Goal: Information Seeking & Learning: Learn about a topic

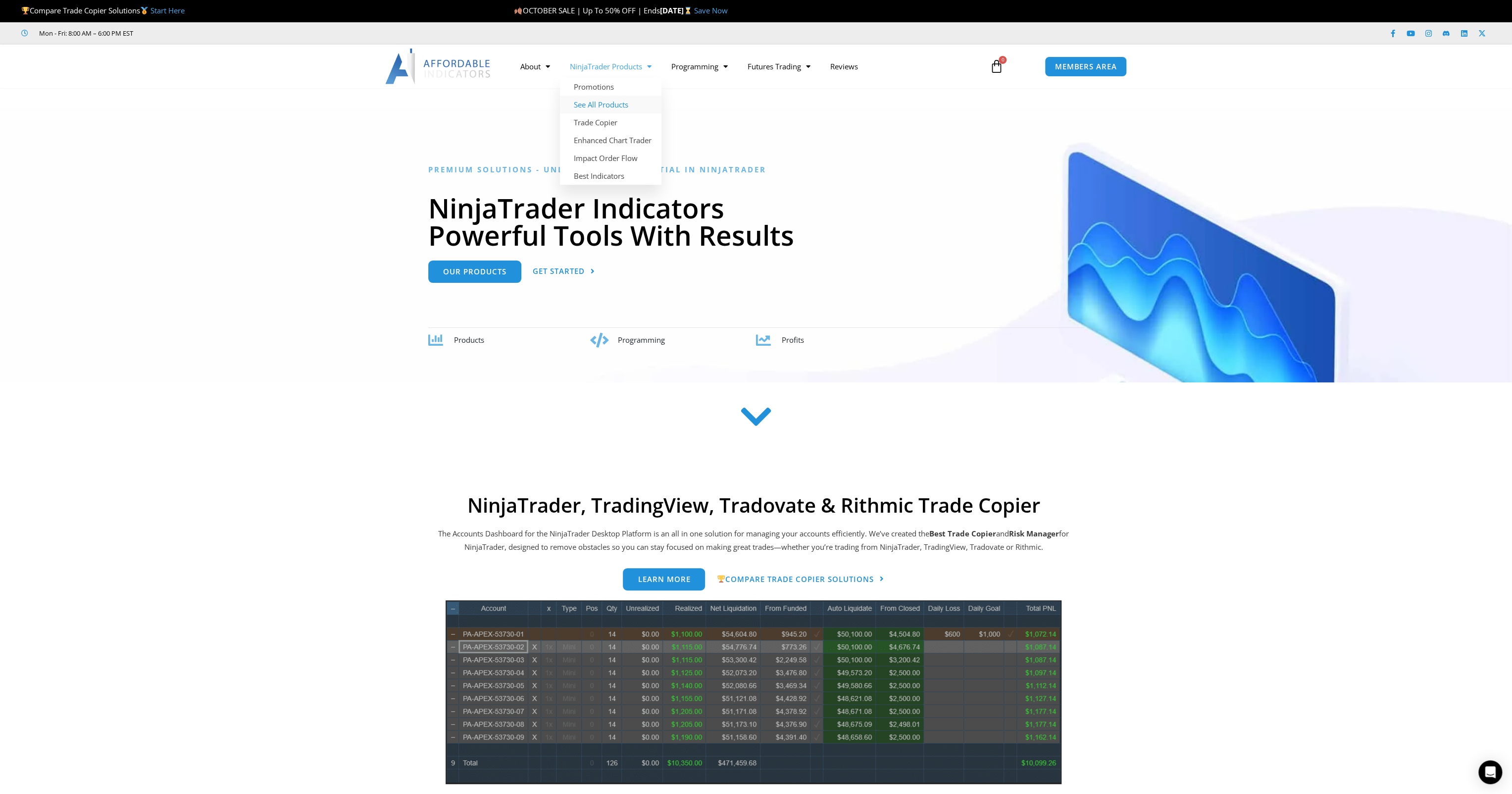
click at [626, 110] on link "See All Products" at bounding box center [611, 104] width 102 height 18
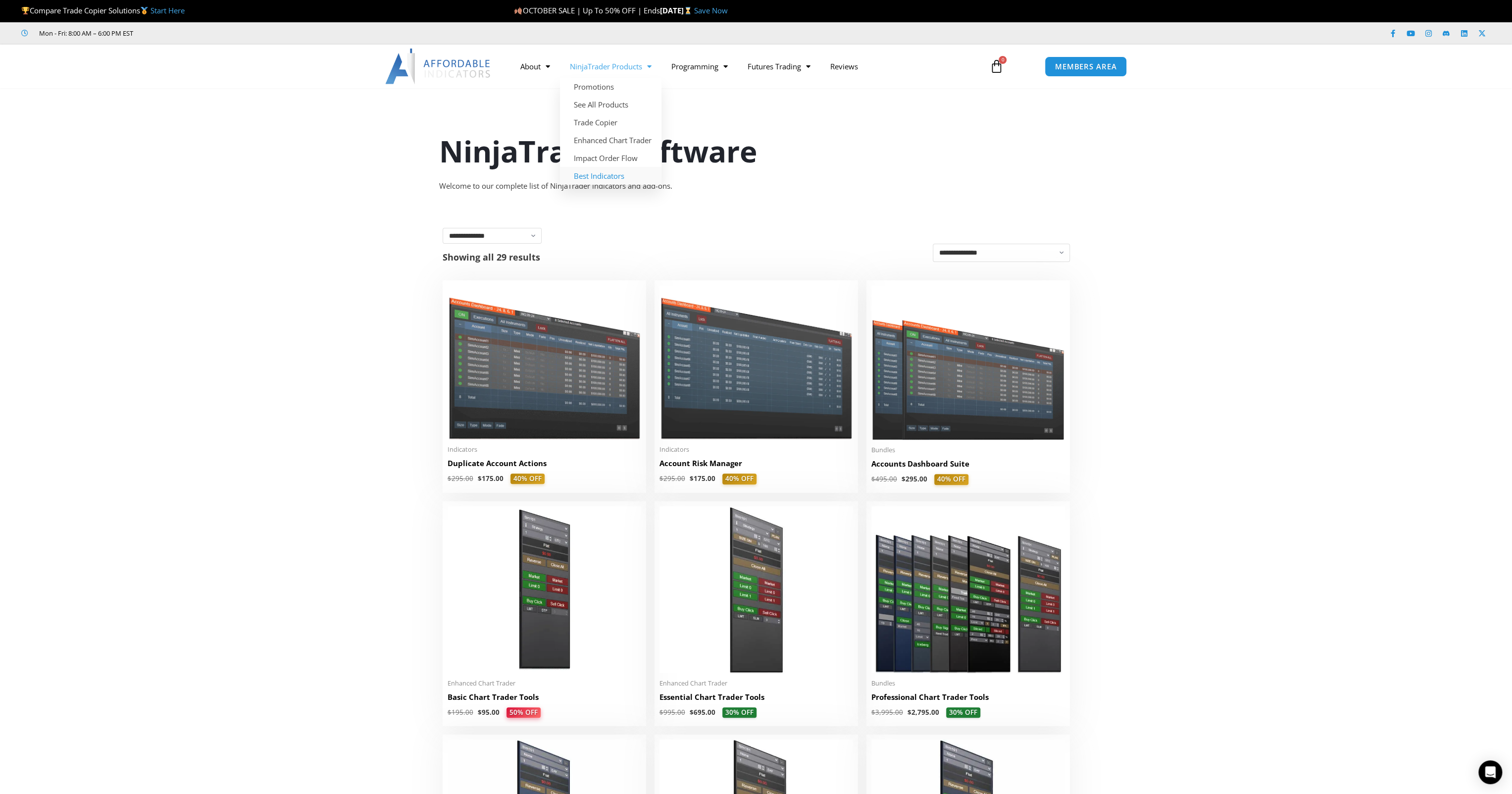
click at [600, 176] on link "Best Indicators" at bounding box center [611, 175] width 102 height 18
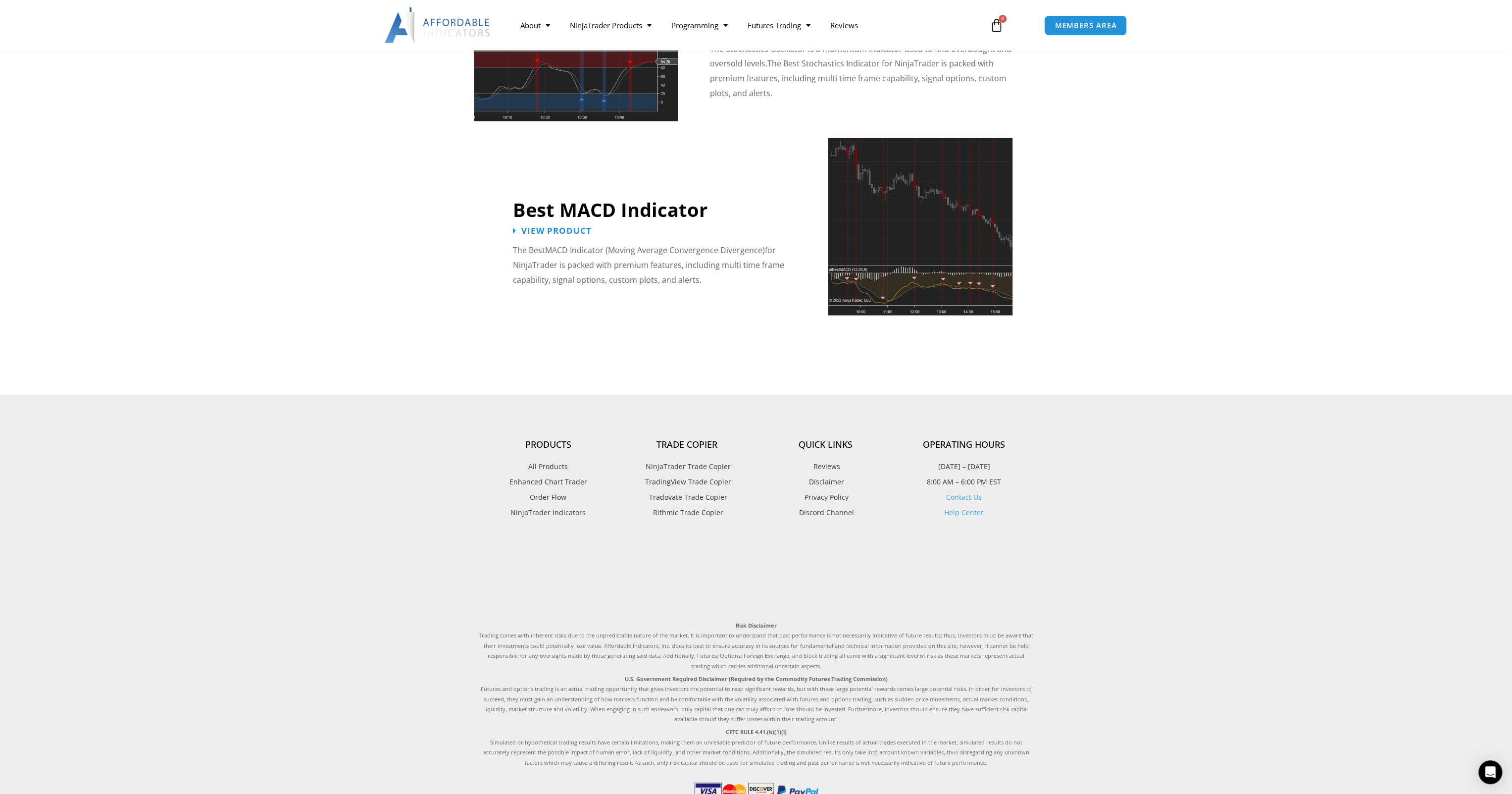
scroll to position [2179, 0]
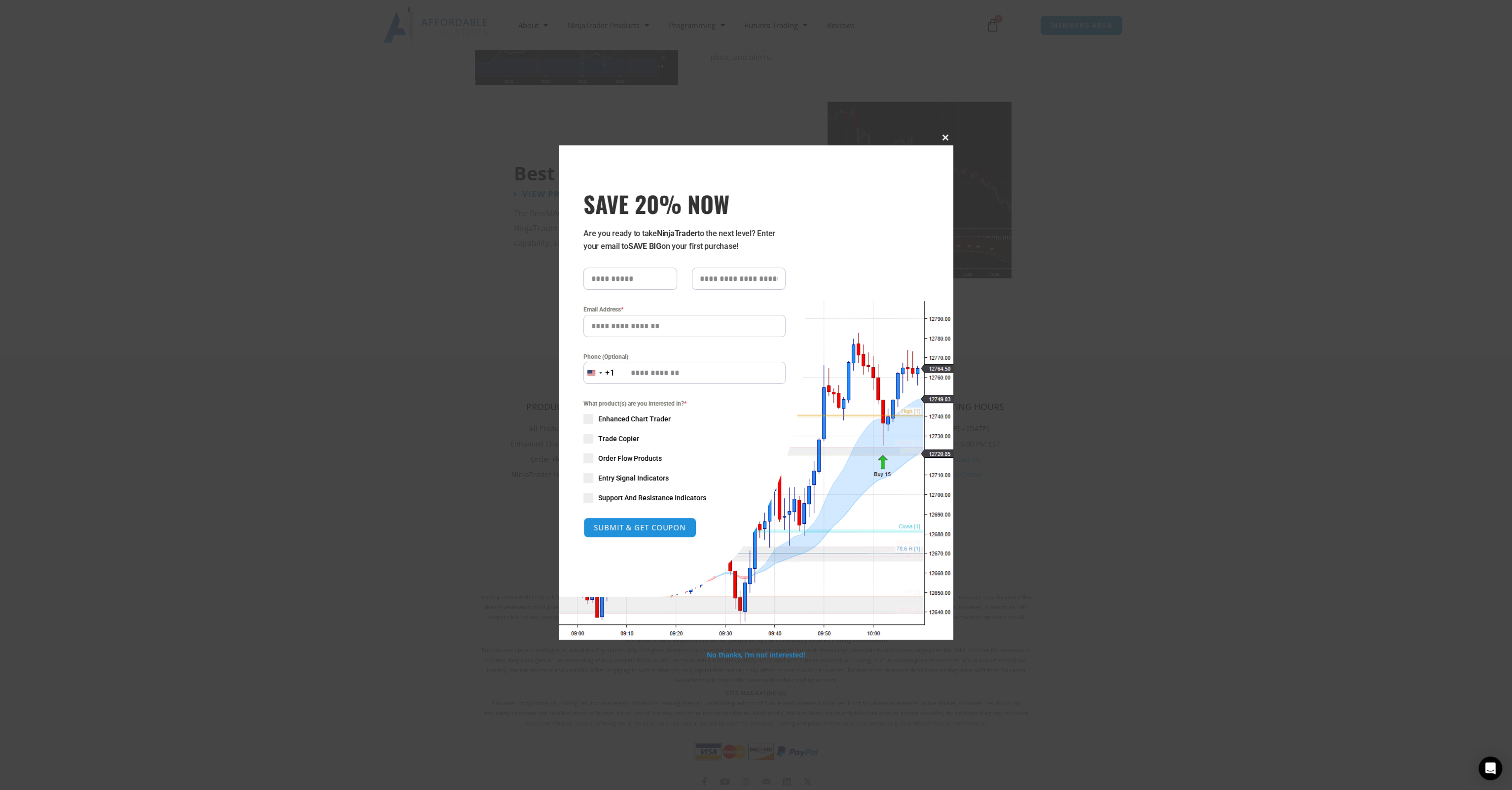
click at [939, 135] on span "SAVE 20% NOW popup" at bounding box center [945, 137] width 16 height 6
